Goal: Information Seeking & Learning: Compare options

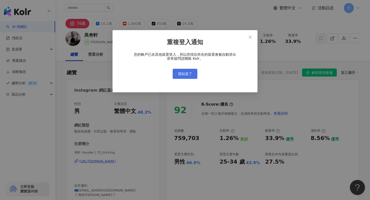
click at [185, 74] on span "我知道了" at bounding box center [185, 74] width 14 height 4
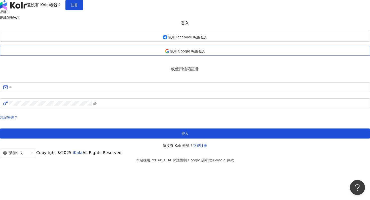
click at [180, 53] on span "使用 Google 帳號登入" at bounding box center [187, 51] width 36 height 4
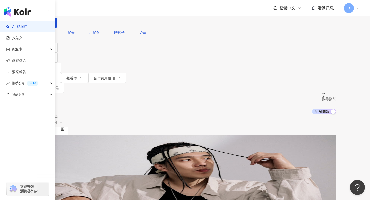
click at [107, 10] on input "search" at bounding box center [86, 5] width 41 height 10
paste input "**"
type input "**"
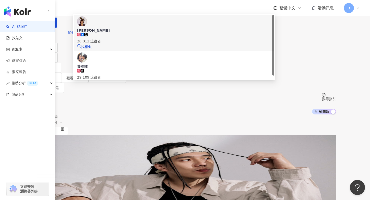
click at [158, 44] on div "26,012 追蹤者" at bounding box center [174, 38] width 194 height 11
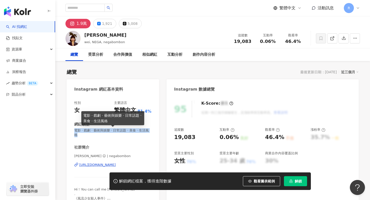
drag, startPoint x: 73, startPoint y: 130, endPoint x: 152, endPoint y: 130, distance: 78.4
click at [152, 130] on div "性別 女 主要語言 繁體中文 81.4% 網紅類型 電影 · 戲劇 · 藝術與娛樂 · 日常話題 · 美食 · 生活風格 社群簡介 黃 惟︎︎︎︎ ☺︎ | …" at bounding box center [113, 152] width 92 height 113
copy span "電影 · 戲劇 · 藝術與娛樂 · 日常話題 · 美食 · 生活風格"
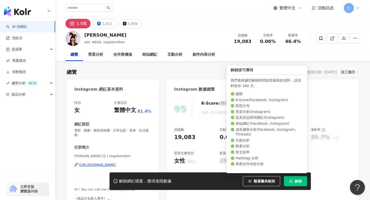
click at [302, 182] on button "解鎖" at bounding box center [295, 182] width 23 height 10
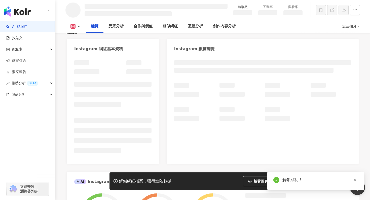
scroll to position [40, 0]
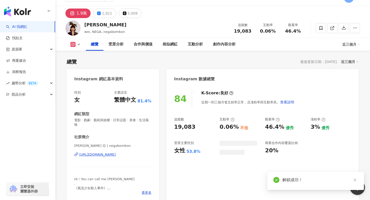
scroll to position [10, 0]
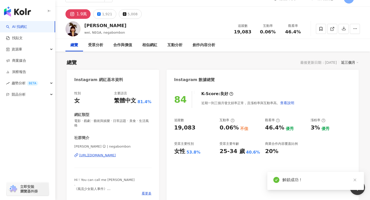
click at [349, 61] on div "近三個月" at bounding box center [350, 62] width 18 height 7
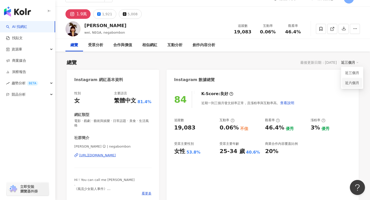
click at [345, 83] on link "近六個月" at bounding box center [352, 83] width 14 height 6
click at [346, 25] on button "button" at bounding box center [343, 29] width 10 height 10
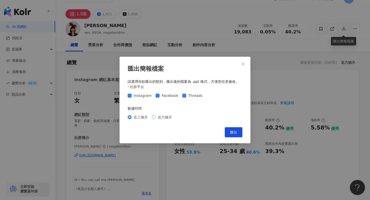
click at [166, 117] on span "近六個月" at bounding box center [165, 118] width 18 height 6
click at [237, 128] on button "匯出" at bounding box center [234, 132] width 18 height 10
click at [243, 65] on icon "close" at bounding box center [243, 64] width 4 height 4
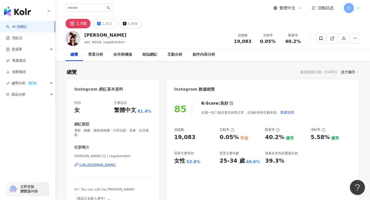
click at [258, 50] on div "總覽 受眾分析 合作與價值 相似網紅 互動分析 創作內容分析" at bounding box center [212, 55] width 294 height 13
click at [107, 22] on div "1,921" at bounding box center [107, 23] width 10 height 7
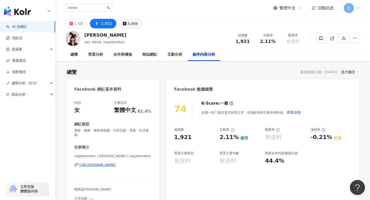
click at [127, 20] on button "5,008" at bounding box center [130, 24] width 23 height 10
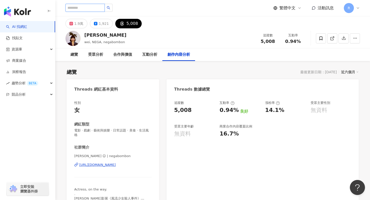
click at [100, 6] on input "search" at bounding box center [84, 8] width 39 height 8
paste input "**********"
type input "**********"
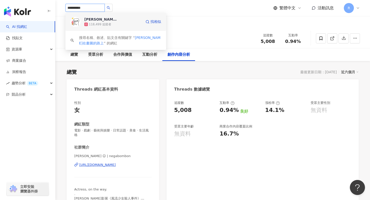
click at [99, 17] on div "Hank在畫圖的路上" at bounding box center [100, 19] width 33 height 5
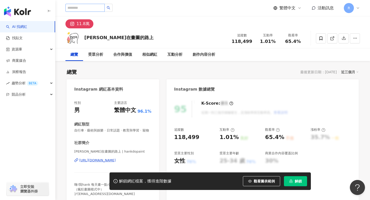
scroll to position [2, 0]
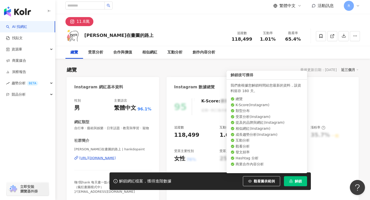
click at [300, 179] on button "解鎖" at bounding box center [295, 182] width 23 height 10
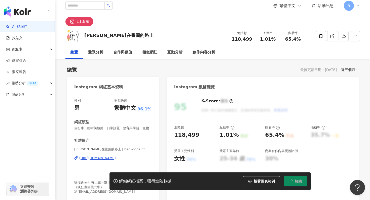
scroll to position [0, 0]
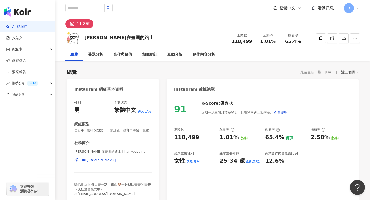
click at [347, 73] on div "近三個月" at bounding box center [350, 72] width 18 height 7
click at [349, 91] on link "近六個月" at bounding box center [352, 93] width 14 height 6
click at [341, 41] on button "button" at bounding box center [343, 38] width 10 height 10
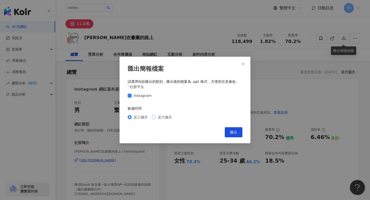
click at [158, 117] on span "近六個月" at bounding box center [165, 118] width 18 height 6
click at [236, 131] on span "匯出" at bounding box center [233, 132] width 7 height 4
click at [245, 62] on icon "close" at bounding box center [243, 64] width 4 height 4
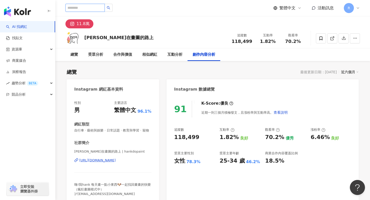
click at [87, 8] on input "search" at bounding box center [84, 8] width 39 height 8
paste input "*********"
type input "*********"
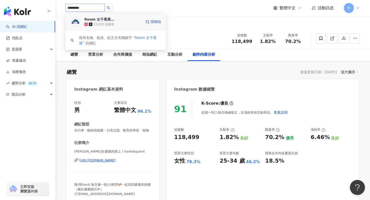
click at [110, 25] on div "33,320 追蹤者" at bounding box center [103, 24] width 21 height 4
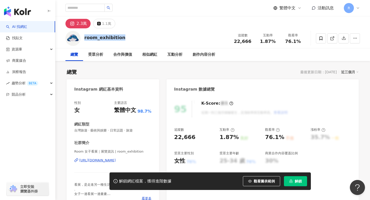
drag, startPoint x: 85, startPoint y: 36, endPoint x: 120, endPoint y: 39, distance: 35.3
click at [120, 39] on div "room_exhibition 追蹤數 22,666 互動率 1.87% 觀看率 76.1%" at bounding box center [212, 38] width 314 height 20
copy div "room_exhibition"
click at [297, 181] on span "解鎖" at bounding box center [297, 182] width 7 height 4
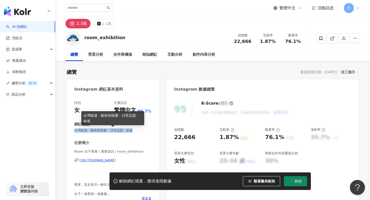
drag, startPoint x: 75, startPoint y: 130, endPoint x: 131, endPoint y: 131, distance: 56.3
click at [131, 131] on span "台灣旅遊 · 藝術與娛樂 · 日常話題 · 旅遊" at bounding box center [112, 130] width 77 height 5
copy span "台灣旅遊 · 藝術與娛樂 · 日常話題 · 旅遊"
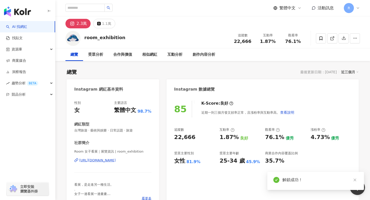
click at [347, 74] on div "近三個月" at bounding box center [350, 72] width 18 height 7
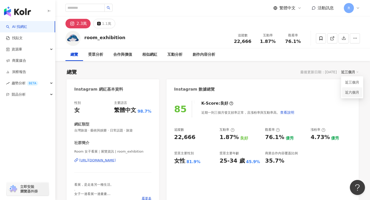
click at [347, 91] on link "近六個月" at bounding box center [352, 93] width 14 height 6
click at [343, 38] on icon "button" at bounding box center [344, 38] width 4 height 4
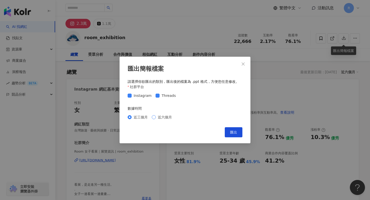
click at [165, 119] on span "近六個月" at bounding box center [165, 118] width 18 height 6
click at [231, 134] on span "匯出" at bounding box center [233, 132] width 7 height 4
click at [306, 91] on div "匯出簡報檔案 請選擇你欲匯出的類別，匯出後的檔案為 .ppt 格式，方便您任意修改。 社群平台 Instagram Threads 數據時間 近三個月 近六個…" at bounding box center [185, 100] width 370 height 200
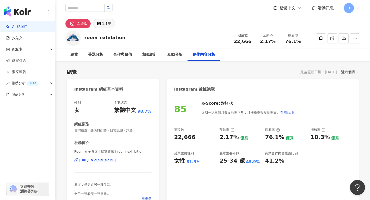
click at [108, 23] on div "1.1萬" at bounding box center [106, 23] width 9 height 7
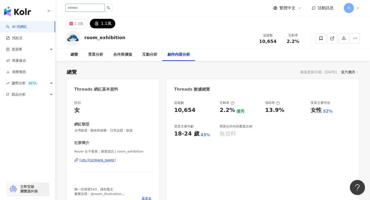
click at [91, 8] on input "search" at bounding box center [84, 8] width 39 height 8
paste input "***"
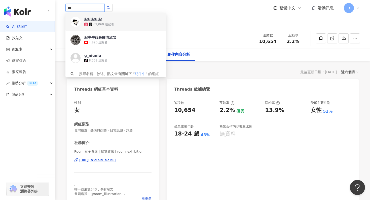
type input "***"
click at [119, 22] on div "62,060 追蹤者" at bounding box center [112, 24] width 57 height 5
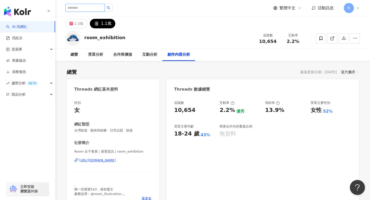
click at [89, 7] on input "search" at bounding box center [84, 8] width 39 height 8
paste input "*****"
type input "*****"
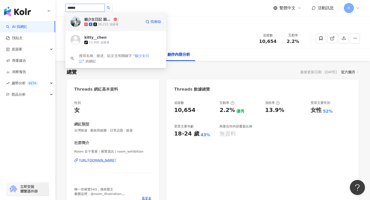
click at [97, 26] on div "38,222 追蹤者" at bounding box center [112, 24] width 57 height 5
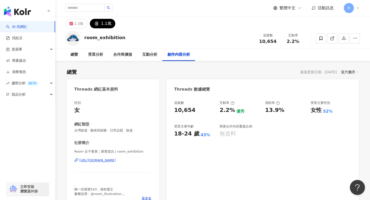
click at [357, 10] on icon at bounding box center [358, 8] width 4 height 4
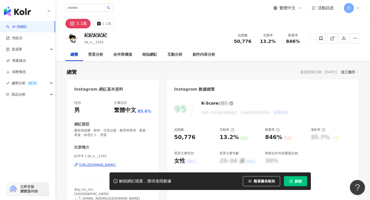
drag, startPoint x: 288, startPoint y: 181, endPoint x: 291, endPoint y: 181, distance: 3.0
click at [288, 181] on button "解鎖" at bounding box center [295, 182] width 23 height 10
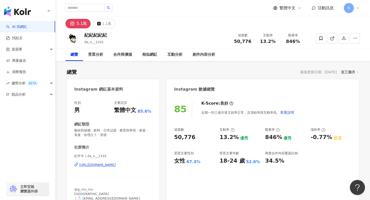
click at [352, 70] on div "近三個月" at bounding box center [350, 72] width 18 height 7
click at [347, 91] on link "近六個月" at bounding box center [352, 93] width 14 height 6
click at [343, 39] on icon "button" at bounding box center [344, 38] width 4 height 4
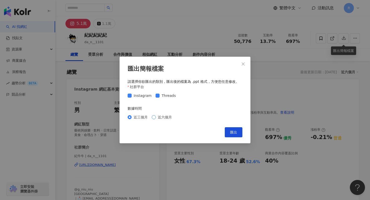
click at [168, 120] on div "近三個月 近六個月" at bounding box center [184, 117] width 115 height 8
click at [168, 120] on span "近六個月" at bounding box center [165, 118] width 18 height 6
click at [238, 138] on div "匯出簡報檔案 請選擇你欲匯出的類別，匯出後的檔案為 .ppt 格式，方便您任意修改。 社群平台 Instagram Threads 數據時間 近三個月 近六個…" at bounding box center [184, 100] width 131 height 87
click at [236, 134] on span "匯出" at bounding box center [233, 132] width 7 height 4
click at [243, 64] on icon "close" at bounding box center [242, 63] width 3 height 3
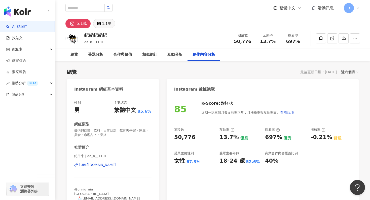
click at [102, 24] on div "1.1萬" at bounding box center [106, 23] width 9 height 7
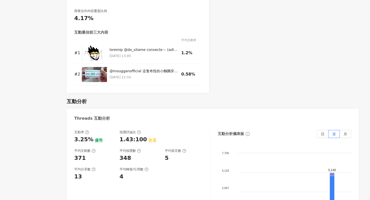
scroll to position [735, 0]
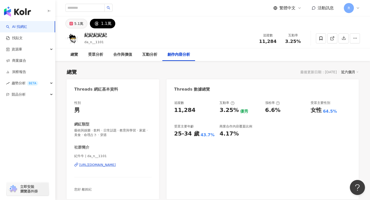
click at [75, 23] on div "5.1萬" at bounding box center [78, 23] width 9 height 7
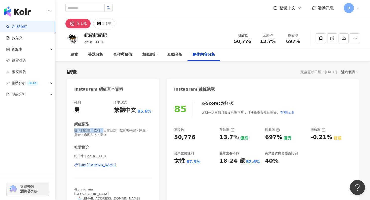
drag, startPoint x: 85, startPoint y: 130, endPoint x: 103, endPoint y: 134, distance: 18.2
click at [103, 134] on span "藝術與娛樂 · 飲料 · 日常話題 · 教育與學習 · 家庭 · 美食 · 命理占卜 · 穿搭" at bounding box center [112, 132] width 77 height 9
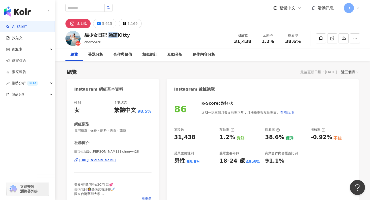
drag, startPoint x: 109, startPoint y: 34, endPoint x: 117, endPoint y: 35, distance: 7.9
click at [117, 35] on div "貓少女日記 穎誼Kitty" at bounding box center [107, 35] width 46 height 6
copy div "穎誼"
drag, startPoint x: 92, startPoint y: 152, endPoint x: 99, endPoint y: 152, distance: 7.3
click at [99, 152] on span "貓少女日記 [PERSON_NAME] | chenyyi28" at bounding box center [112, 152] width 77 height 5
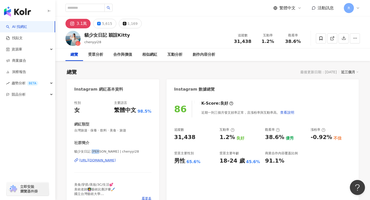
copy span "YING"
click at [344, 73] on div "近三個月" at bounding box center [350, 72] width 18 height 7
click at [347, 92] on link "近六個月" at bounding box center [352, 93] width 14 height 6
click at [342, 38] on icon "button" at bounding box center [343, 38] width 5 height 5
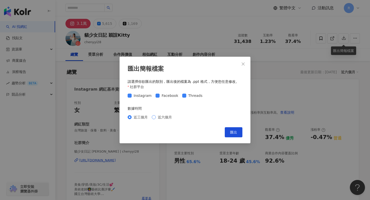
click at [168, 117] on span "近六個月" at bounding box center [165, 118] width 18 height 6
click at [238, 130] on button "匯出" at bounding box center [234, 132] width 18 height 10
click at [205, 34] on div "匯出簡報檔案 請選擇你欲匯出的類別，匯出後的檔案為 .ppt 格式，方便您任意修改。 社群平台 Instagram Facebook Threads 數據時間…" at bounding box center [185, 100] width 370 height 200
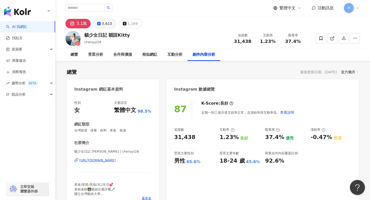
click at [104, 22] on div "5,615" at bounding box center [107, 23] width 10 height 7
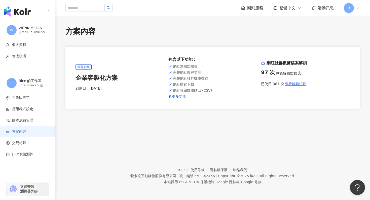
click at [295, 83] on span "查看解鎖紀錄" at bounding box center [295, 84] width 21 height 4
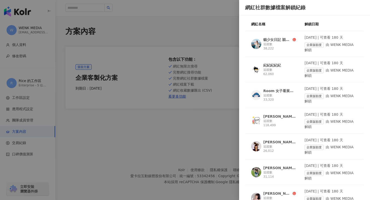
drag, startPoint x: 262, startPoint y: 39, endPoint x: 275, endPoint y: 39, distance: 12.3
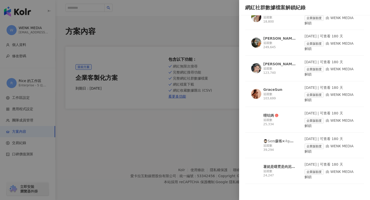
scroll to position [2418, 0]
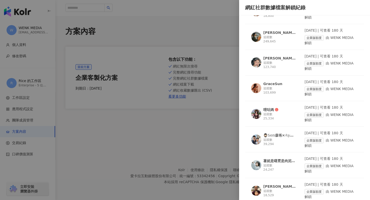
click at [197, 145] on div at bounding box center [185, 100] width 370 height 200
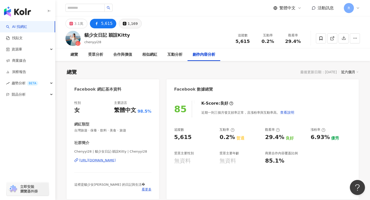
click at [133, 22] on div "1,169" at bounding box center [132, 23] width 10 height 7
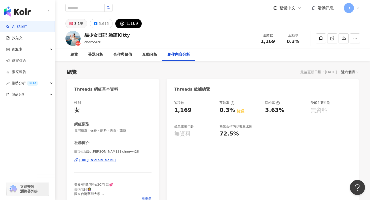
click at [72, 22] on icon at bounding box center [71, 24] width 4 height 4
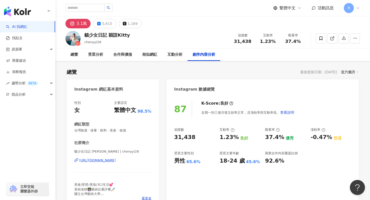
drag, startPoint x: 73, startPoint y: 130, endPoint x: 83, endPoint y: 131, distance: 10.3
click at [121, 129] on div "性別 女 主要語言 繁體中文 98.5% 網紅類型 台灣旅遊 · 保養 · 飲料 · 美食 · 旅遊 社群簡介 貓少女日記 YING YI CHEN | ch…" at bounding box center [113, 152] width 92 height 113
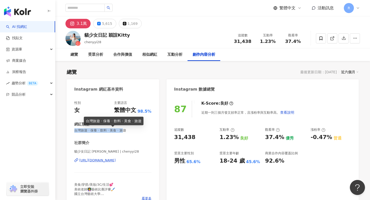
click at [92, 132] on span "台灣旅遊 · 保養 · 飲料 · 美食 · 旅遊" at bounding box center [112, 130] width 77 height 5
drag, startPoint x: 75, startPoint y: 131, endPoint x: 123, endPoint y: 133, distance: 48.0
click at [123, 133] on span "台灣旅遊 · 保養 · 飲料 · 美食 · 旅遊" at bounding box center [112, 130] width 77 height 5
copy span "台灣旅遊 · 保養 · 飲料 · 美食 · 旅遊"
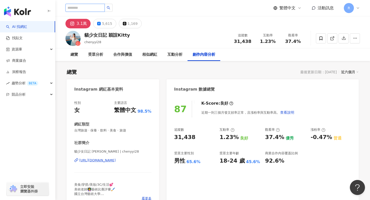
click at [78, 8] on input "search" at bounding box center [84, 8] width 39 height 8
paste input "****"
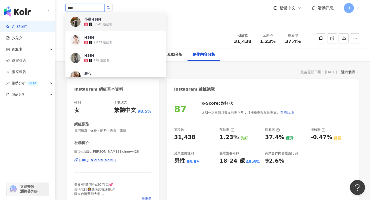
click at [84, 6] on input "****" at bounding box center [84, 8] width 39 height 8
paste input "*********"
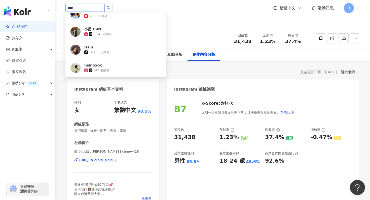
scroll to position [210, 0]
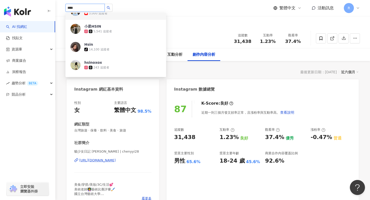
click at [80, 9] on input "****" at bounding box center [84, 8] width 39 height 8
paste input "****"
type input "********"
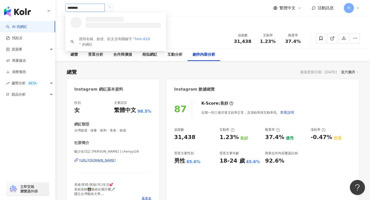
scroll to position [0, 0]
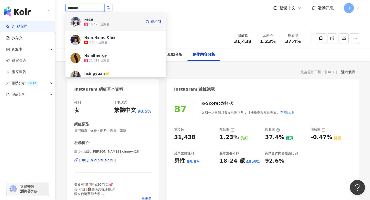
click at [103, 23] on div "10,473 追蹤者" at bounding box center [99, 24] width 21 height 4
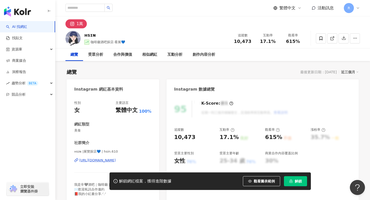
click at [292, 184] on button "解鎖" at bounding box center [295, 182] width 23 height 10
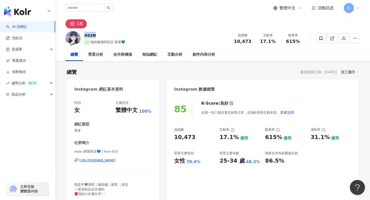
drag, startPoint x: 84, startPoint y: 35, endPoint x: 95, endPoint y: 34, distance: 10.8
click at [95, 34] on div "ʜsɪɴ 咖啡廳酒吧探店·看展💙 追蹤數 10,473 互動率 17.1% 觀看率 615%" at bounding box center [212, 38] width 314 height 20
copy div "ʜsɪɴ"
click at [139, 31] on div "ʜsɪɴ 咖啡廳酒吧探店·看展💙 追蹤數 10,473 互動率 17.1% 觀看率 615%" at bounding box center [212, 38] width 314 height 20
click at [351, 70] on div "近三個月" at bounding box center [350, 72] width 18 height 7
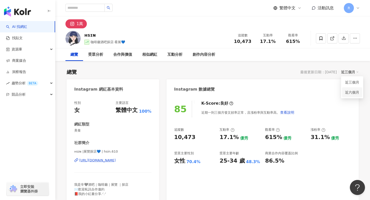
click at [350, 93] on link "近六個月" at bounding box center [352, 93] width 14 height 4
click at [343, 39] on icon "button" at bounding box center [343, 38] width 5 height 5
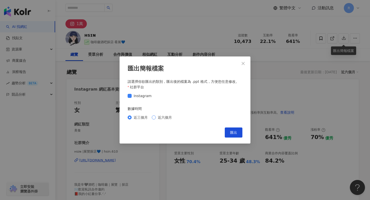
click at [165, 117] on span "近六個月" at bounding box center [165, 118] width 18 height 6
click at [229, 133] on button "匯出" at bounding box center [234, 133] width 18 height 10
click at [173, 41] on div "匯出簡報檔案 請選擇你欲匯出的類別，匯出後的檔案為 .ppt 格式，方便您任意修改。 社群平台 Instagram 數據時間 近三個月 近六個月 Cancel…" at bounding box center [185, 100] width 370 height 200
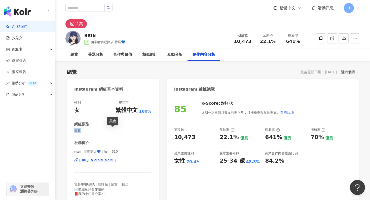
drag, startPoint x: 75, startPoint y: 130, endPoint x: 82, endPoint y: 130, distance: 7.3
click at [82, 130] on span "美食" at bounding box center [112, 130] width 77 height 5
copy span "美食"
click at [85, 11] on input "search" at bounding box center [84, 8] width 39 height 8
click at [85, 10] on input "search" at bounding box center [84, 8] width 39 height 8
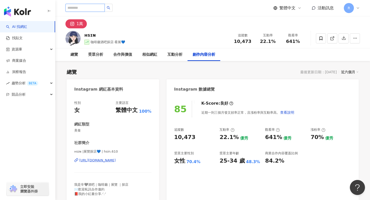
click at [86, 5] on input "search" at bounding box center [84, 8] width 39 height 8
click at [86, 8] on input "search" at bounding box center [84, 8] width 39 height 8
paste input "**********"
click at [76, 8] on input "**********" at bounding box center [84, 8] width 39 height 8
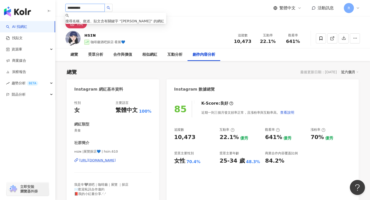
click at [76, 8] on input "**********" at bounding box center [84, 8] width 39 height 8
paste input "search"
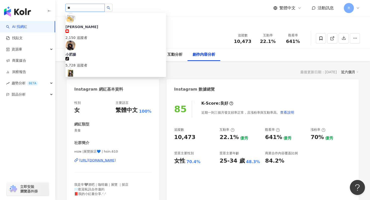
type input "*"
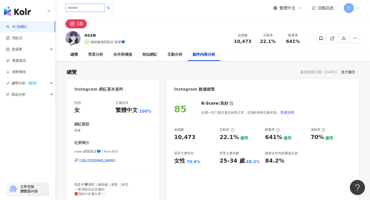
click at [88, 7] on input "search" at bounding box center [84, 8] width 39 height 8
paste input "*****"
click at [80, 6] on input "*****" at bounding box center [84, 8] width 39 height 8
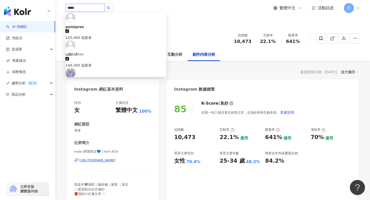
click at [80, 6] on input "*****" at bounding box center [84, 8] width 39 height 8
paste input "***"
type input "********"
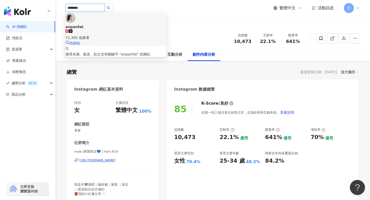
click at [99, 24] on div "anpanfat" at bounding box center [115, 26] width 101 height 5
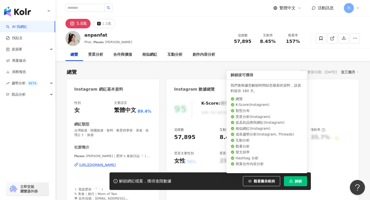
click at [291, 183] on button "解鎖" at bounding box center [295, 182] width 23 height 10
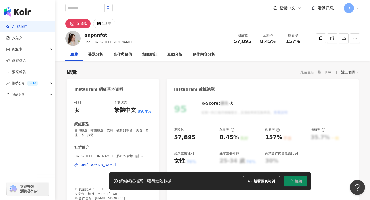
click at [350, 73] on div "近三個月" at bounding box center [350, 72] width 18 height 7
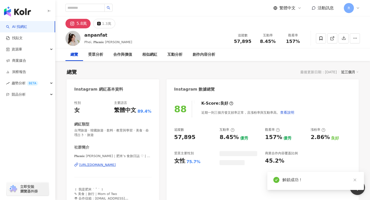
click at [348, 72] on div "近三個月" at bounding box center [350, 72] width 18 height 7
click at [350, 91] on link "近六個月" at bounding box center [352, 93] width 14 height 6
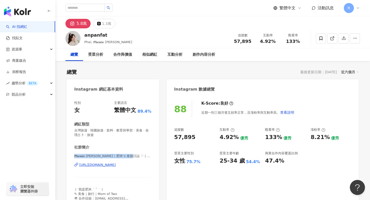
drag, startPoint x: 74, startPoint y: 155, endPoint x: 126, endPoint y: 157, distance: 52.3
click at [126, 157] on div "性別 女 主要語言 繁體中文 89.4% 網紅類型 台灣旅遊 · 韓國旅遊 · 飲料 · 教育與學習 · 美食 · 命理占卜 · 旅遊 社群簡介 𝐏𝐡𝐞𝐦𝐢𝐞…" at bounding box center [113, 154] width 92 height 117
copy span "𝐏𝐡𝐞𝐦𝐢𝐞 [PERSON_NAME]｜肥米’s 食旅日誌 ♡ | anpanfat"
drag, startPoint x: 84, startPoint y: 35, endPoint x: 105, endPoint y: 35, distance: 20.9
click at [105, 35] on div "anpanfat" at bounding box center [108, 35] width 48 height 6
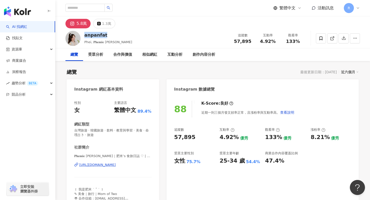
copy div "anpanfat"
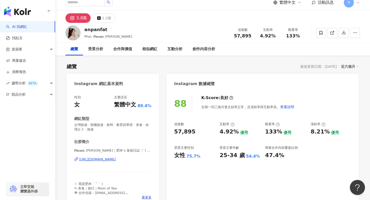
click at [125, 68] on div "總覽 最後更新日期：[DATE] 近六個月" at bounding box center [213, 66] width 292 height 7
click at [343, 31] on icon "button" at bounding box center [343, 32] width 5 height 5
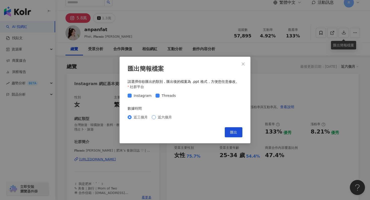
click at [165, 115] on span "近六個月" at bounding box center [165, 118] width 18 height 6
click at [227, 132] on button "匯出" at bounding box center [234, 132] width 18 height 10
click at [230, 134] on span "匯出" at bounding box center [233, 132] width 7 height 4
click at [242, 63] on icon "close" at bounding box center [242, 63] width 3 height 3
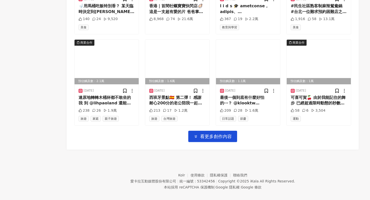
scroll to position [0, 0]
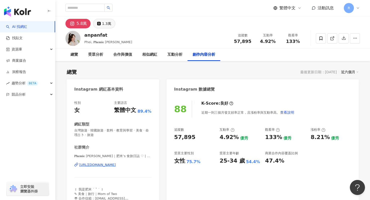
click at [96, 21] on button "1.3萬" at bounding box center [104, 24] width 22 height 10
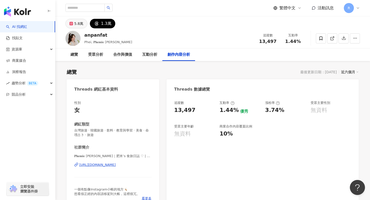
click at [77, 23] on div "5.8萬" at bounding box center [78, 23] width 9 height 7
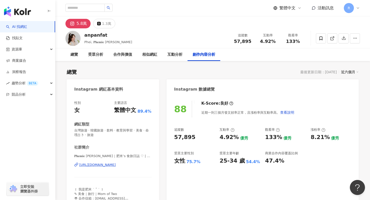
click at [89, 133] on span "台灣旅遊 · 韓國旅遊 · 飲料 · 教育與學習 · 美食 · 命理占卜 · 旅遊" at bounding box center [112, 132] width 77 height 9
click at [96, 9] on input "search" at bounding box center [84, 8] width 39 height 8
paste input "***"
type input "***"
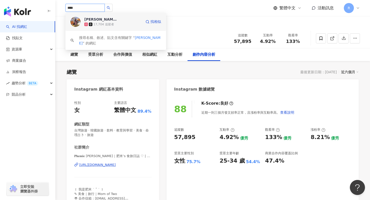
click at [95, 23] on div "17,704 追蹤者" at bounding box center [103, 24] width 21 height 4
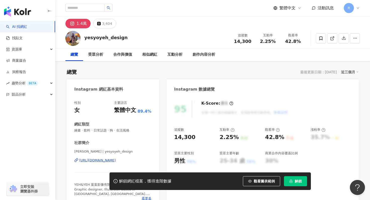
click at [295, 180] on span "解鎖" at bounding box center [297, 182] width 7 height 4
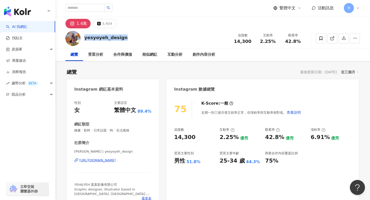
drag, startPoint x: 83, startPoint y: 36, endPoint x: 121, endPoint y: 37, distance: 38.2
click at [121, 37] on div "yesyoyeh_design 追蹤數 14,300 互動率 2.25% 觀看率 42.8%" at bounding box center [212, 38] width 314 height 20
copy div "yesyoyeh_design"
click at [115, 72] on div "總覽 最後更新日期：2025/8/23 近三個月" at bounding box center [213, 72] width 292 height 7
click at [349, 73] on div "近三個月" at bounding box center [350, 72] width 18 height 7
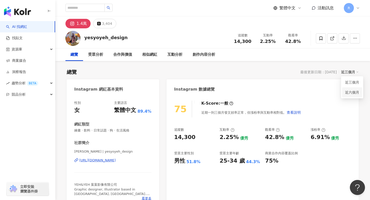
click at [349, 90] on link "近六個月" at bounding box center [352, 93] width 14 height 6
click at [343, 38] on icon "button" at bounding box center [344, 38] width 4 height 4
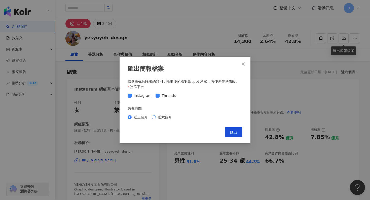
click at [162, 117] on span "近六個月" at bounding box center [165, 118] width 18 height 6
click at [237, 132] on span "匯出" at bounding box center [233, 132] width 7 height 4
click at [219, 54] on div "匯出簡報檔案 請選擇你欲匯出的類別，匯出後的檔案為 .ppt 格式，方便您任意修改。 社群平台 Instagram Threads 數據時間 近三個月 近六個…" at bounding box center [185, 100] width 370 height 200
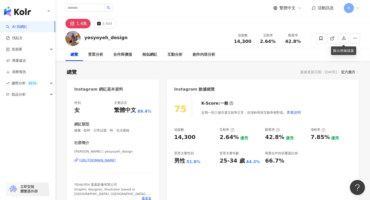
click at [231, 45] on div "追蹤數 14,300 互動率 2.64% 觀看率 42.8%" at bounding box center [267, 38] width 75 height 15
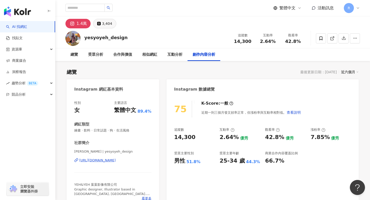
click at [106, 24] on div "3,404" at bounding box center [107, 23] width 10 height 7
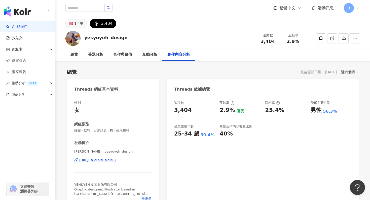
click at [78, 24] on div "1.4萬" at bounding box center [78, 23] width 9 height 7
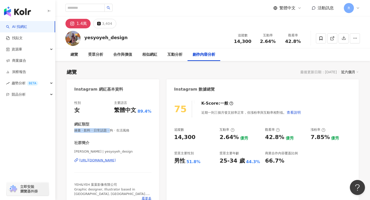
drag, startPoint x: 75, startPoint y: 130, endPoint x: 130, endPoint y: 132, distance: 54.6
click at [130, 132] on span "繪畫 · 飲料 · 日常話題 · 狗 · 生活風格" at bounding box center [112, 130] width 77 height 5
copy span "繪畫 · 飲料 · 日常話題 ·"
click at [91, 7] on input "search" at bounding box center [84, 8] width 39 height 8
paste input "***"
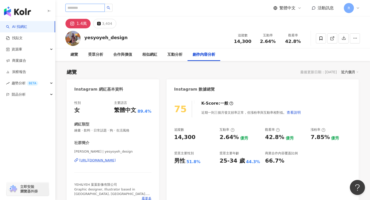
type input "***"
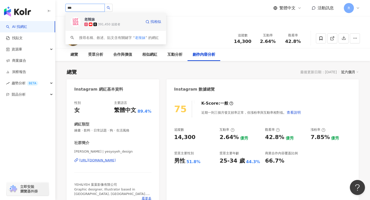
click at [98, 22] on div "391,450 追蹤者" at bounding box center [112, 24] width 57 height 5
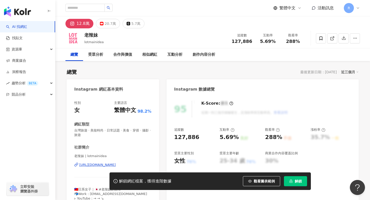
click at [298, 180] on span "解鎖" at bounding box center [297, 182] width 7 height 4
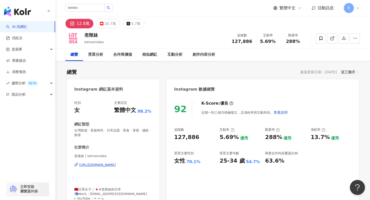
click at [344, 74] on div "近三個月" at bounding box center [350, 72] width 18 height 7
click at [348, 94] on link "近六個月" at bounding box center [352, 93] width 14 height 4
click at [344, 38] on icon "button" at bounding box center [344, 38] width 4 height 4
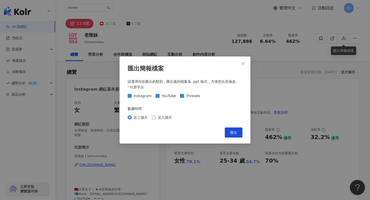
click at [166, 118] on span "近六個月" at bounding box center [165, 118] width 18 height 6
click at [225, 129] on button "匯出" at bounding box center [234, 133] width 18 height 10
click at [226, 44] on div "匯出簡報檔案 請選擇你欲匯出的類別，匯出後的檔案為 .ppt 格式，方便您任意修改。 社群平台 Instagram YouTube Threads 數據時間 …" at bounding box center [185, 100] width 370 height 200
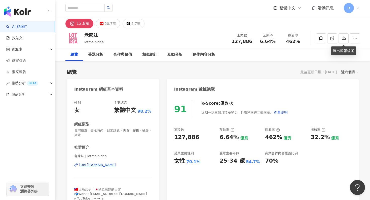
click at [217, 45] on div "老辣妹 lotmainidea 追蹤數 127,886 互動率 6.64% 觀看率 462%" at bounding box center [212, 38] width 314 height 20
click at [326, 17] on div "12.8萬 20.7萬 5.7萬" at bounding box center [212, 22] width 314 height 12
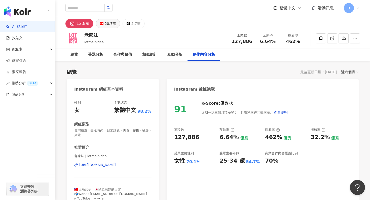
click at [108, 22] on div "20.7萬" at bounding box center [110, 23] width 11 height 7
